Goal: Check status: Check status

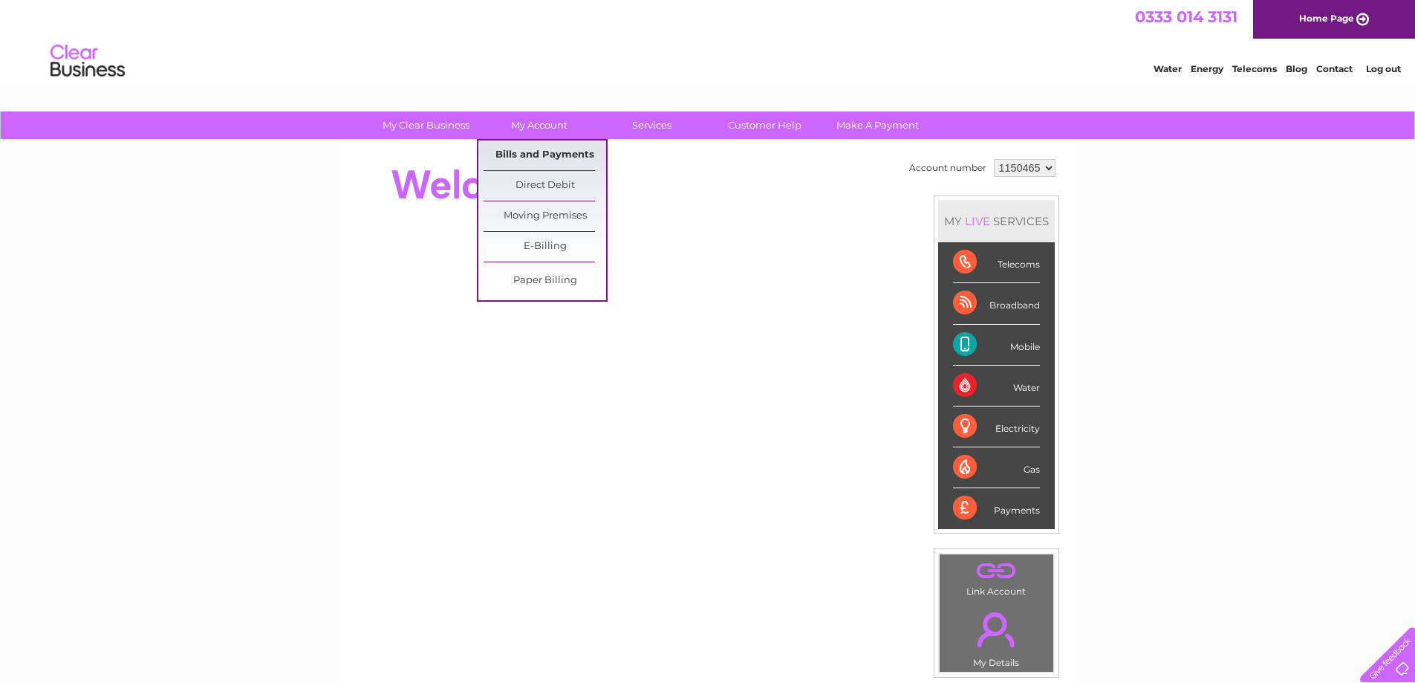
click at [554, 158] on link "Bills and Payments" at bounding box center [545, 155] width 123 height 30
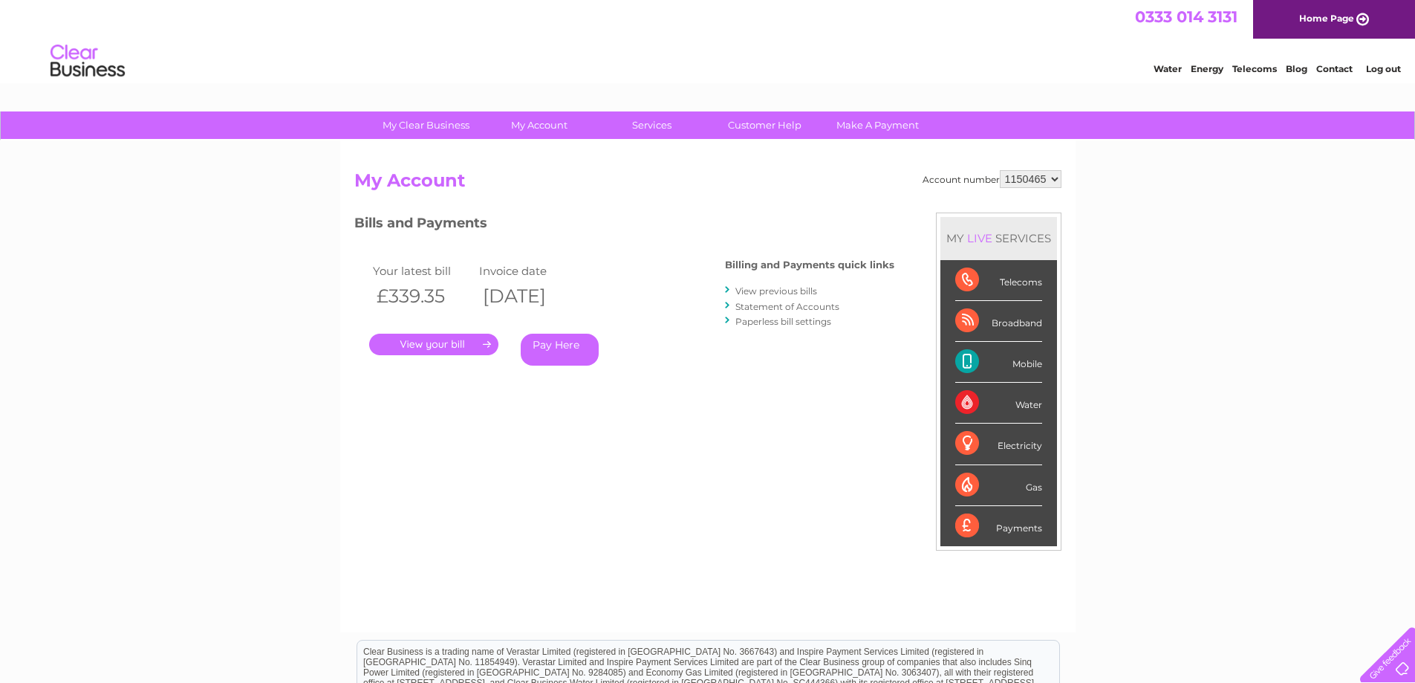
click at [435, 345] on link "." at bounding box center [433, 345] width 129 height 22
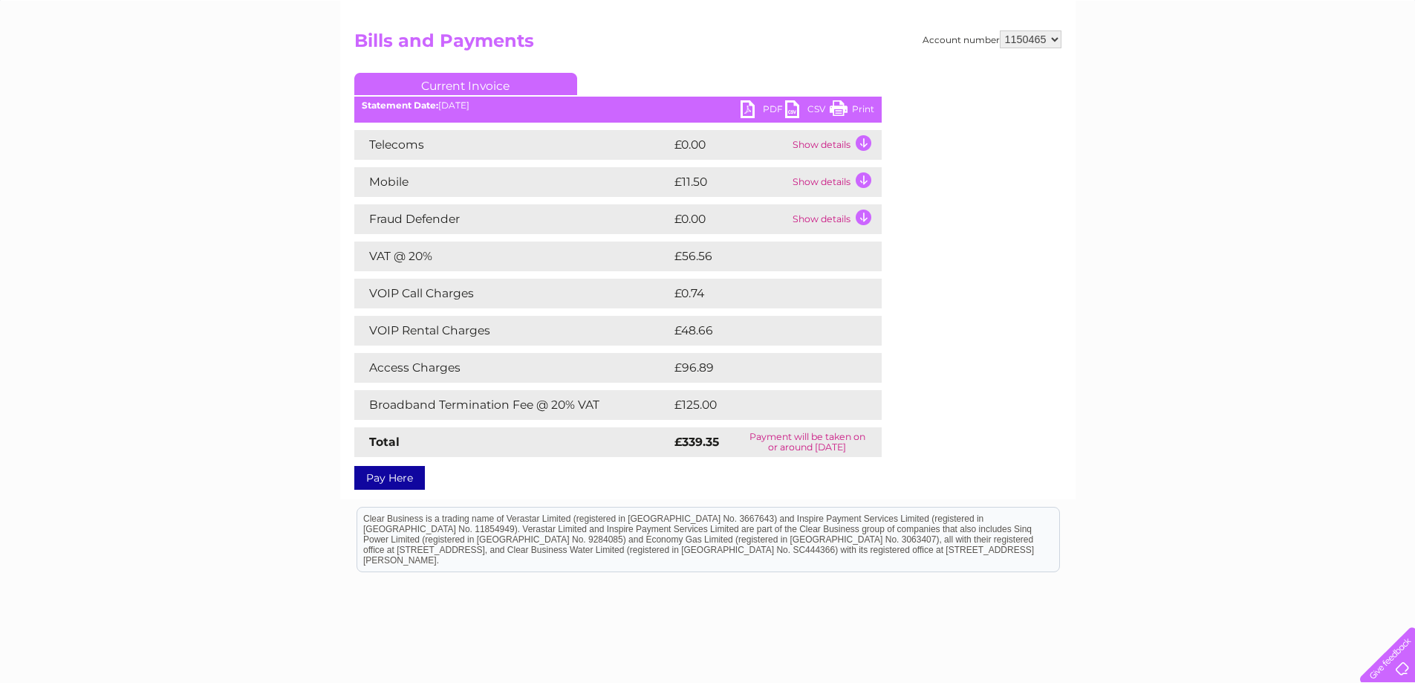
scroll to position [72, 0]
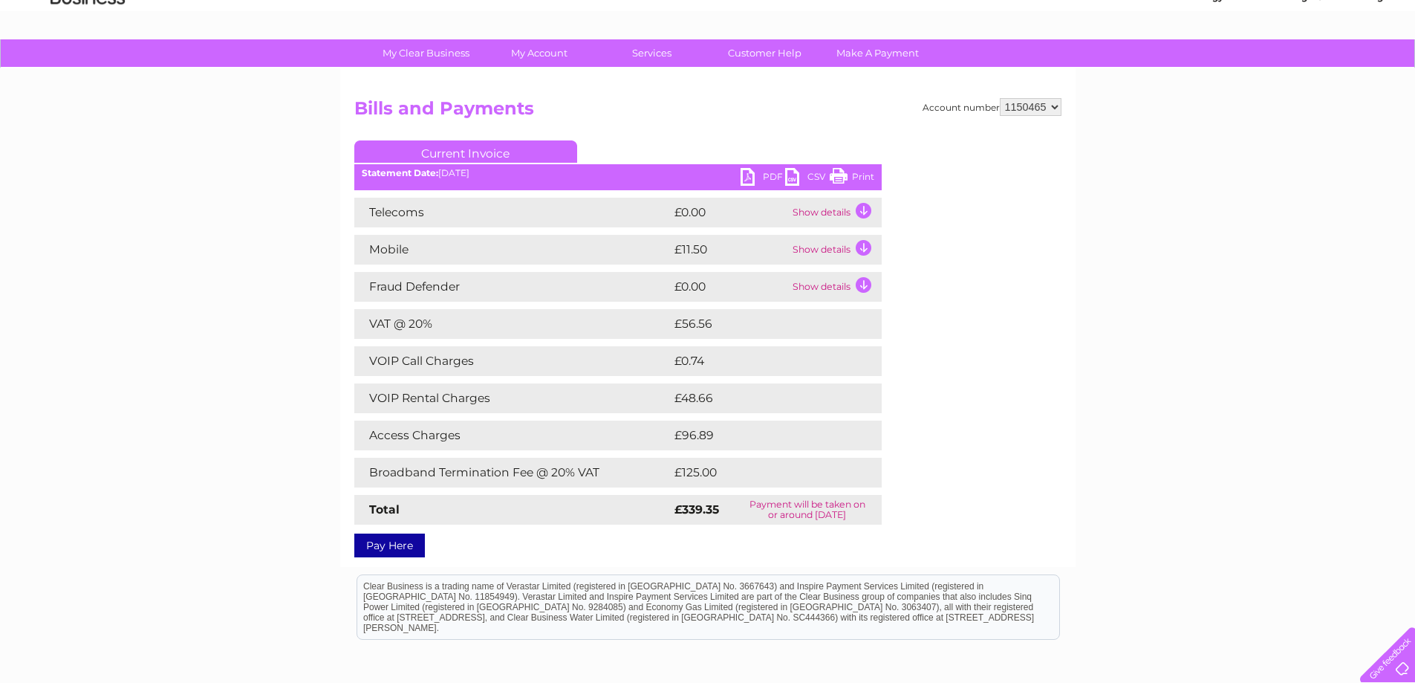
click at [863, 210] on td "Show details" at bounding box center [835, 213] width 93 height 30
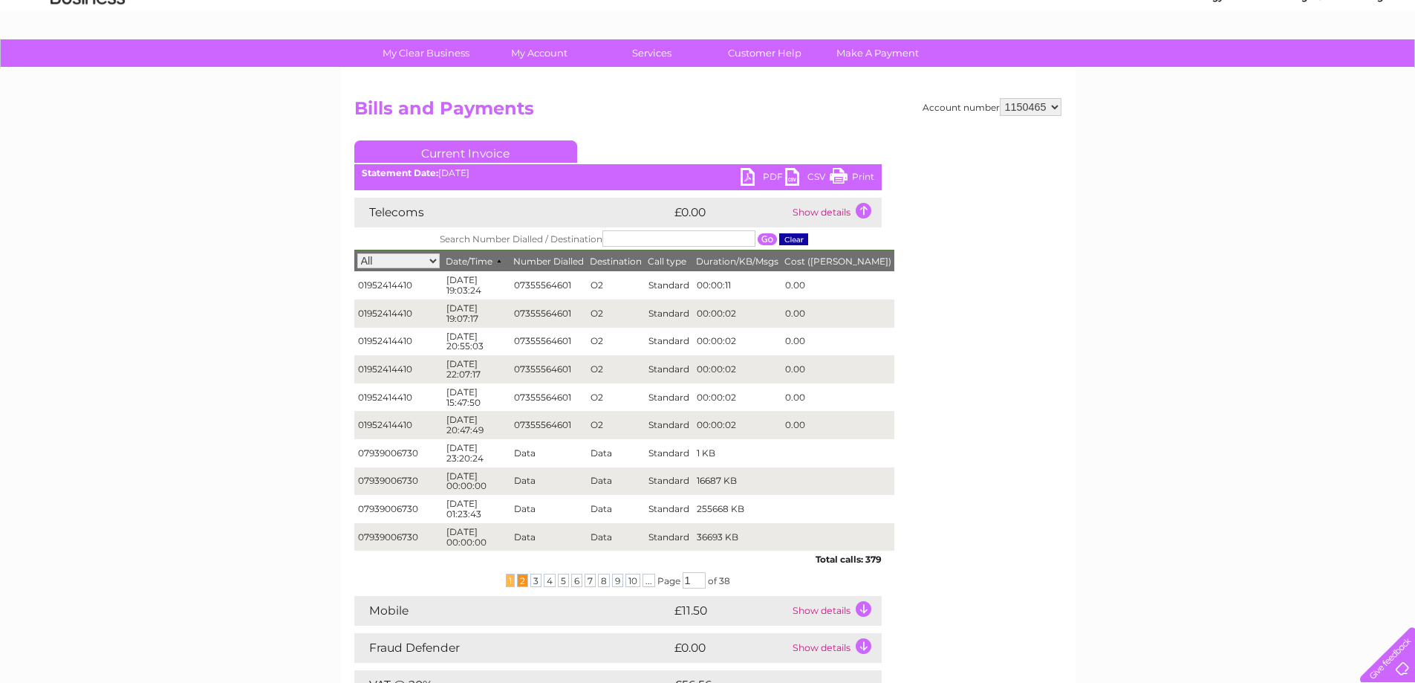
click at [517, 577] on span "2" at bounding box center [522, 580] width 11 height 13
click at [533, 578] on span "3" at bounding box center [535, 580] width 11 height 13
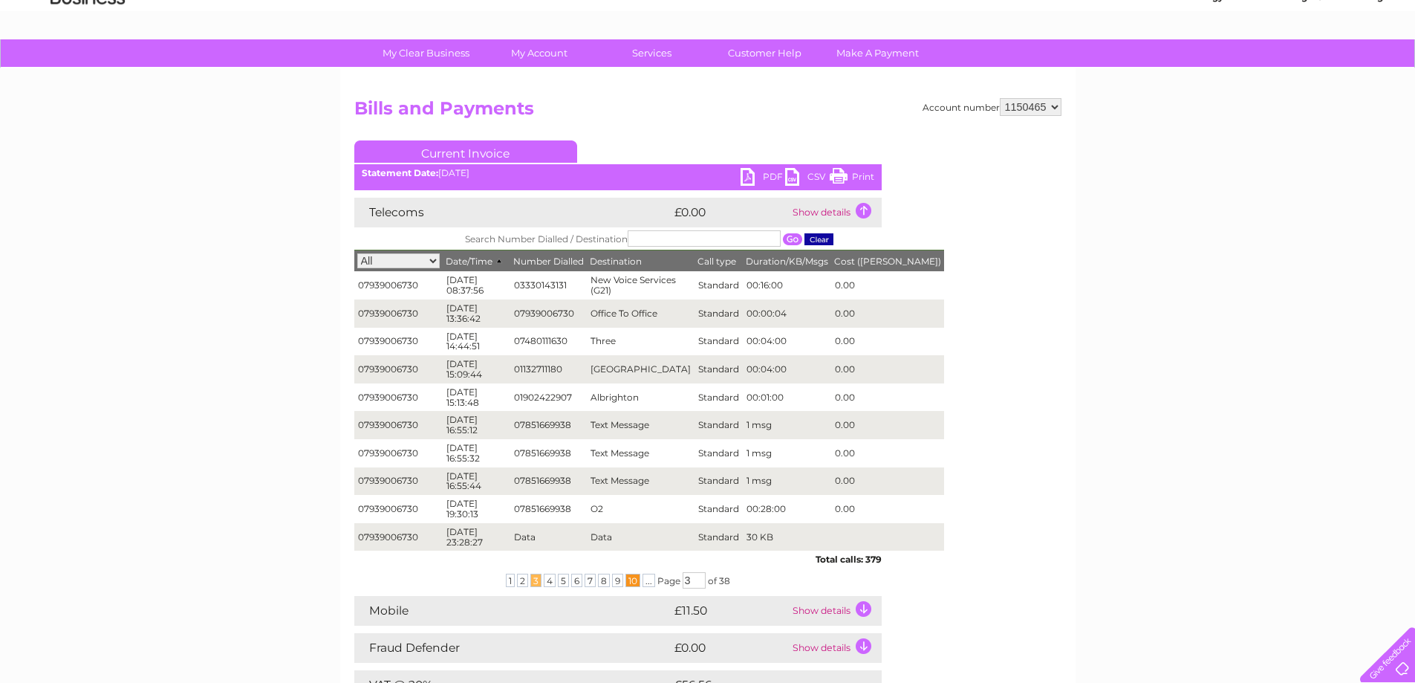
click at [632, 582] on span "10" at bounding box center [633, 580] width 15 height 13
